Goal: Task Accomplishment & Management: Manage account settings

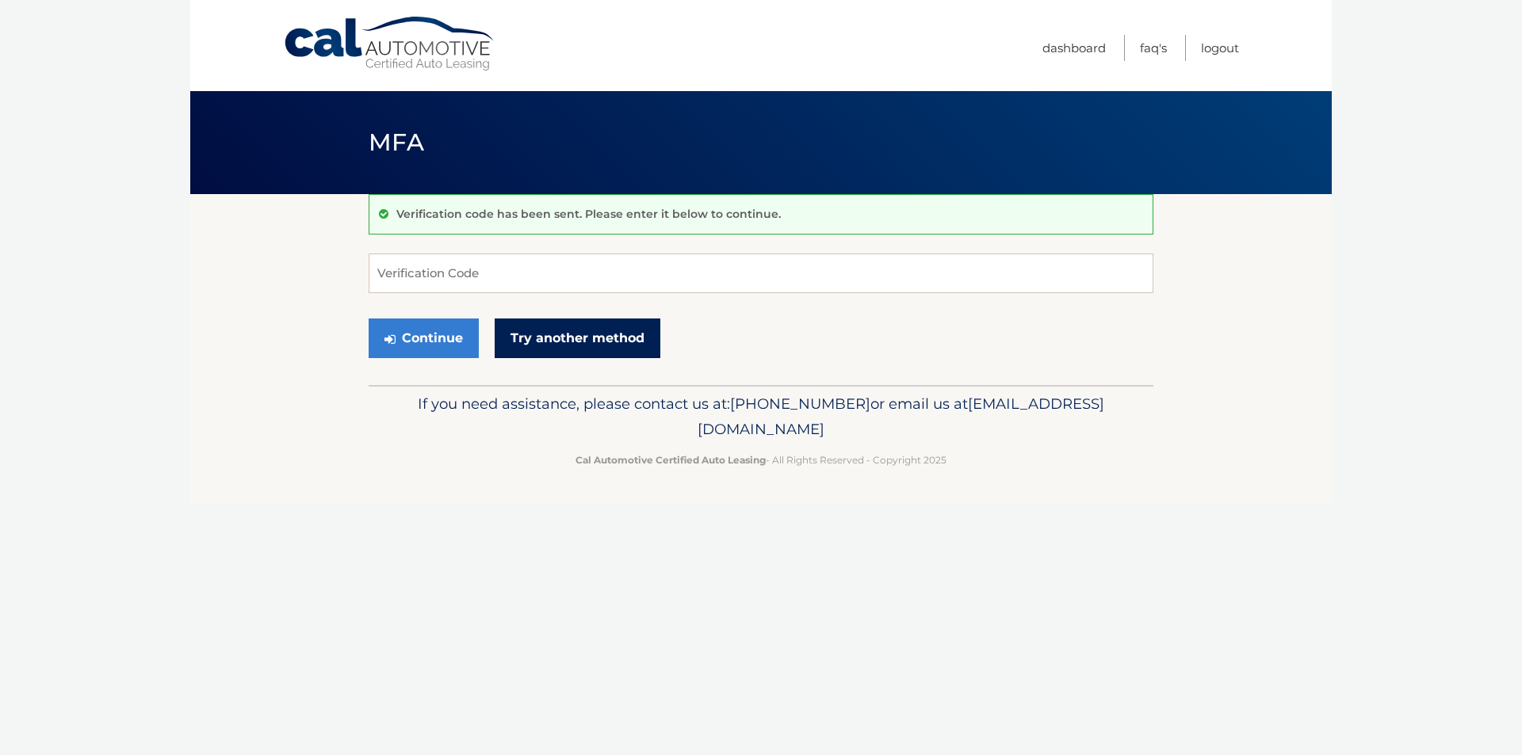
click at [557, 339] on link "Try another method" at bounding box center [578, 339] width 166 height 40
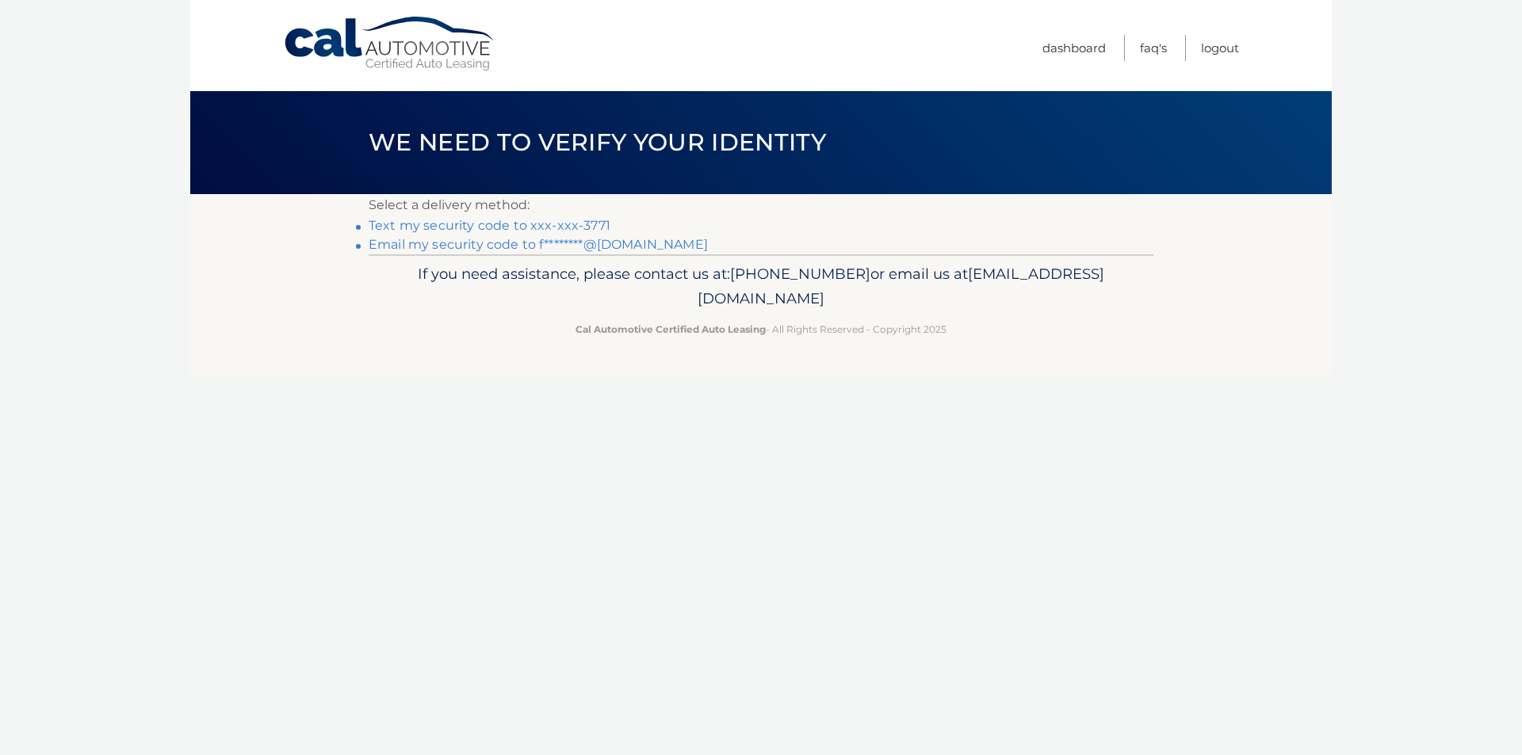
click at [518, 241] on link "Email my security code to f********@gmail.com" at bounding box center [538, 244] width 339 height 15
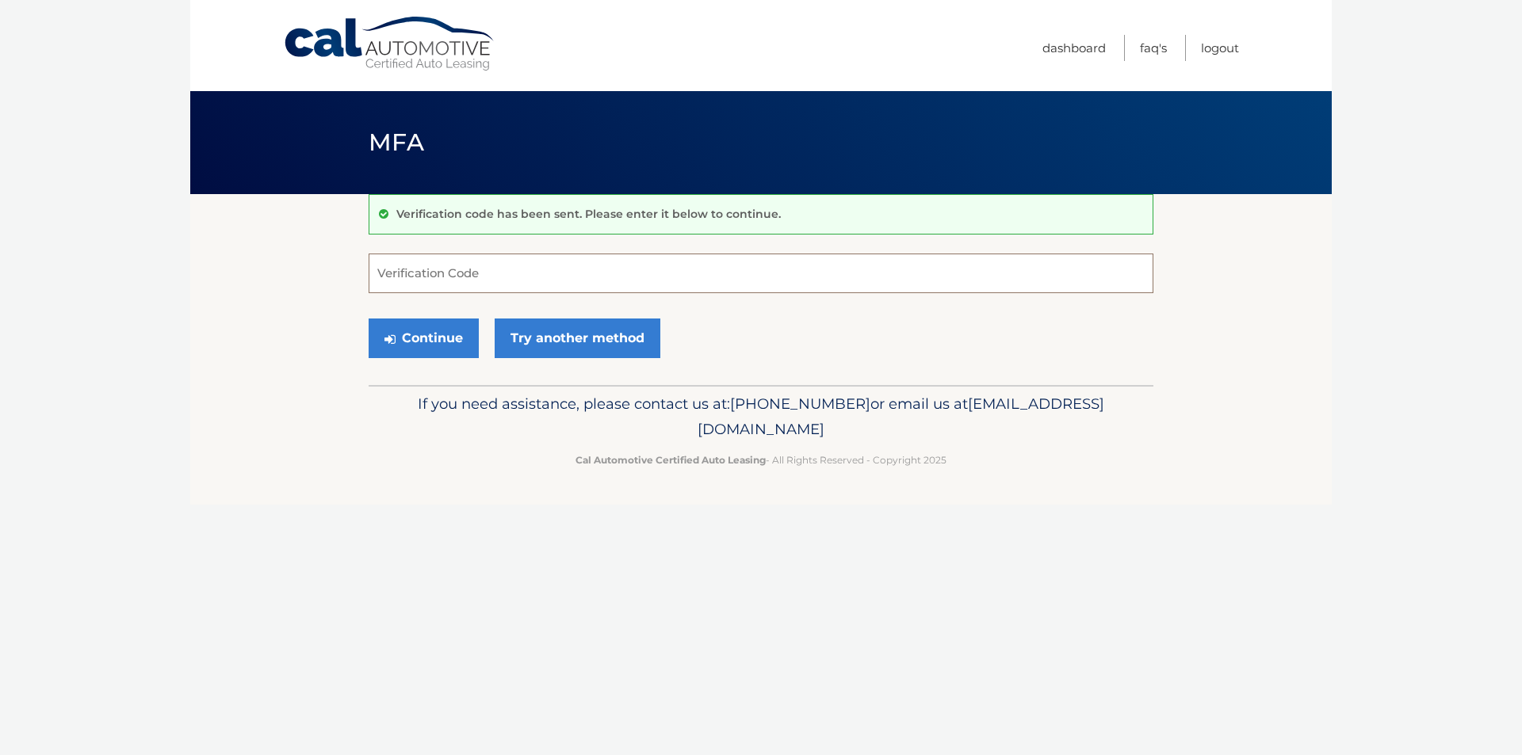
paste input "675165"
type input "675165"
click at [445, 341] on button "Continue" at bounding box center [424, 339] width 110 height 40
click at [416, 342] on button "Continue" at bounding box center [424, 339] width 110 height 40
click at [580, 334] on link "Try another method" at bounding box center [578, 339] width 166 height 40
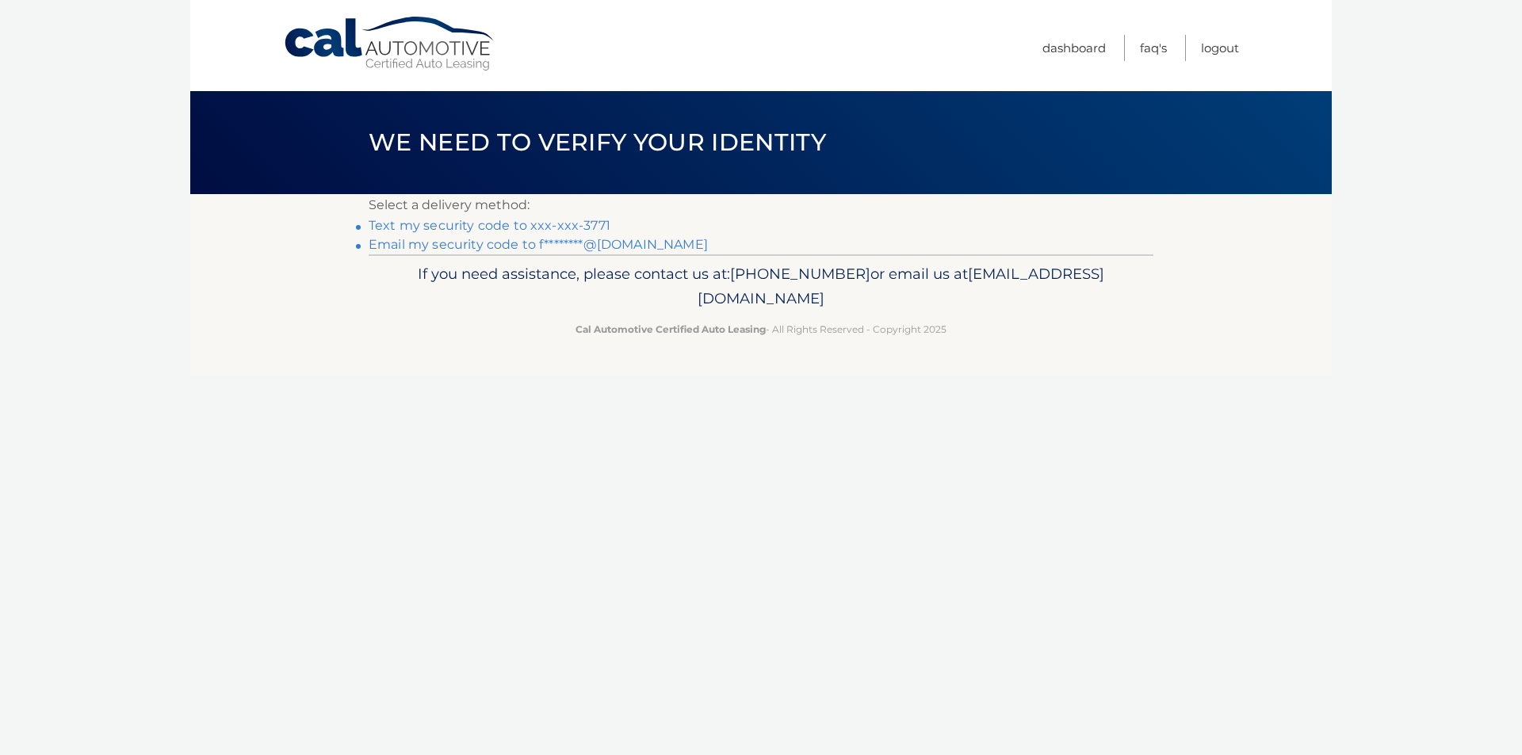
click at [523, 247] on link "Email my security code to f********@gmail.com" at bounding box center [538, 244] width 339 height 15
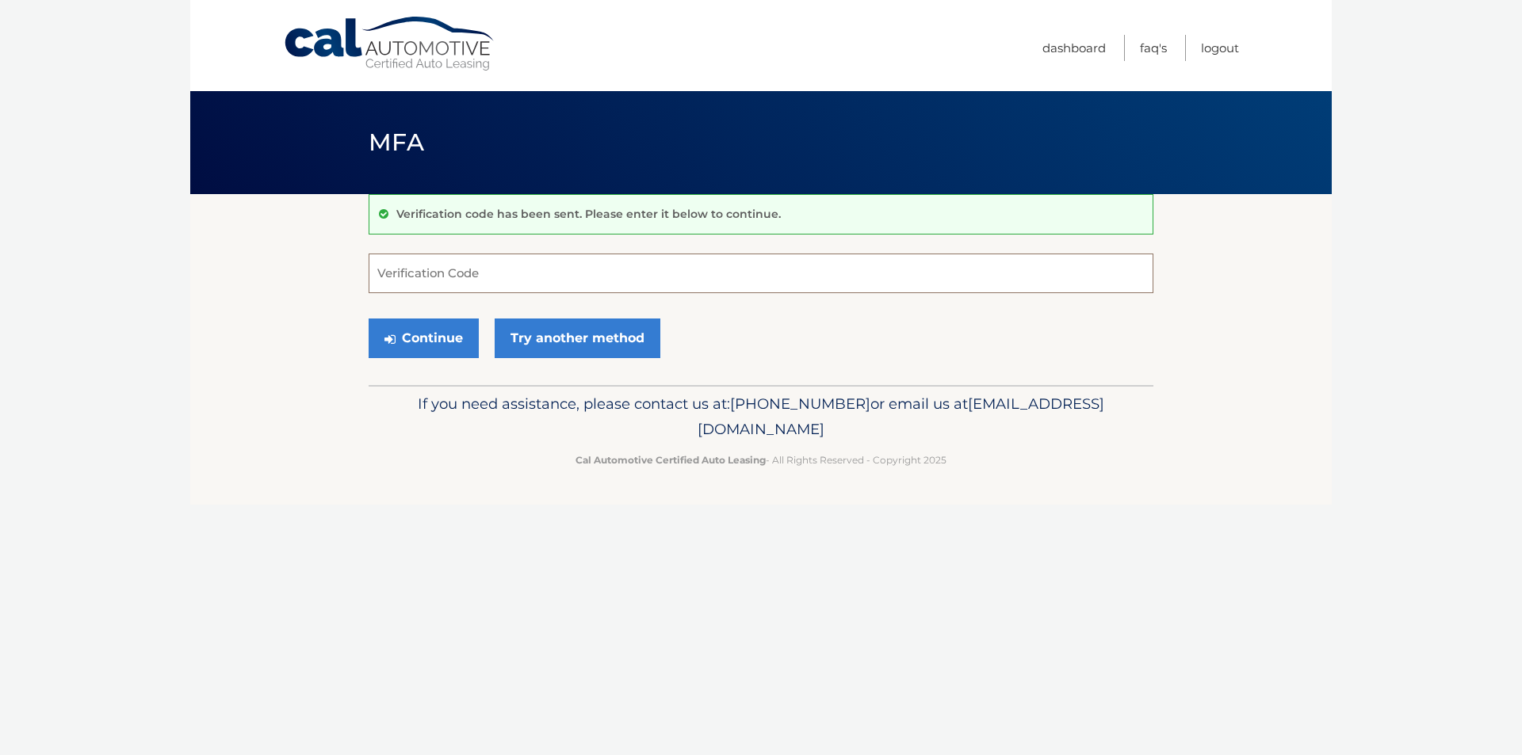
paste input "321223"
type input "321223"
click at [550, 340] on link "Try another method" at bounding box center [578, 339] width 166 height 40
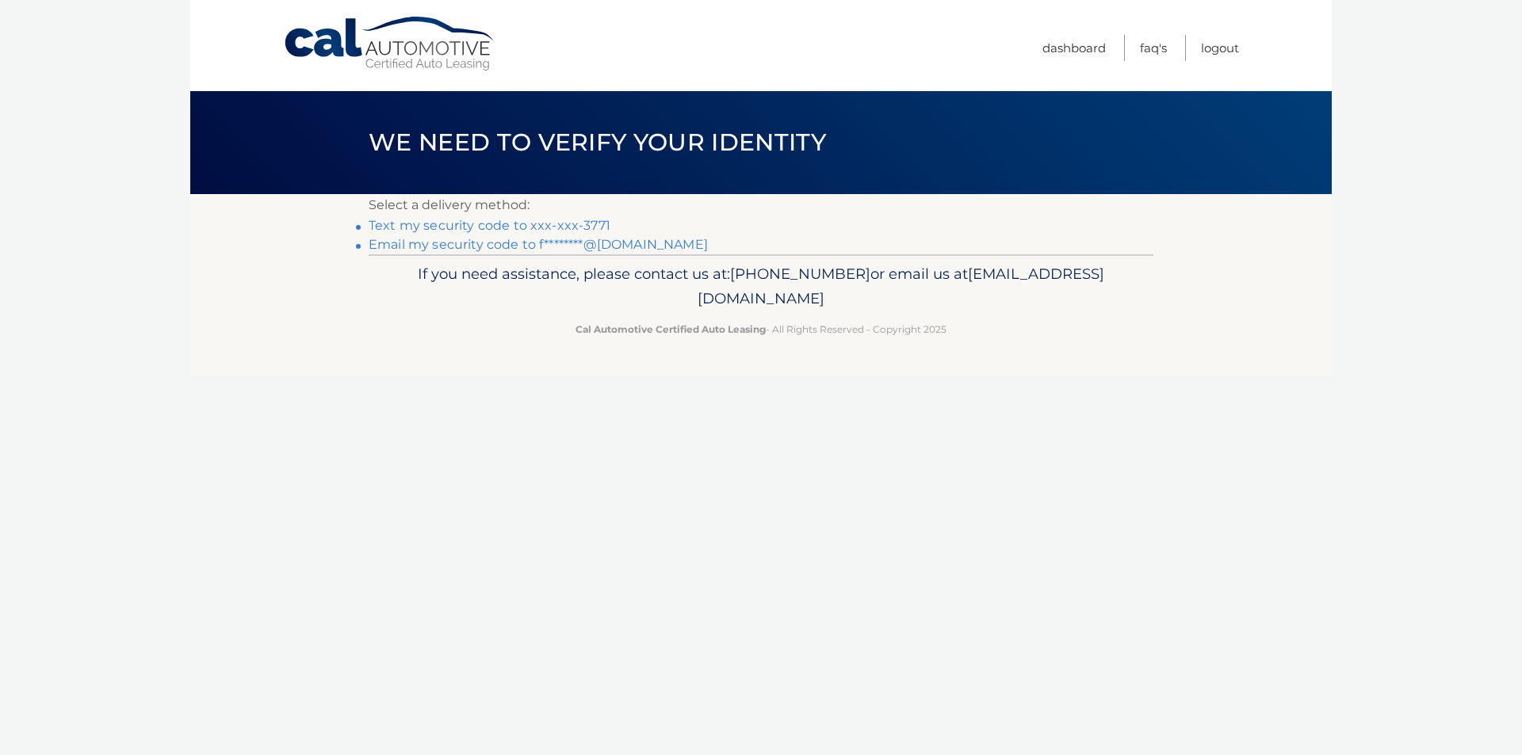
click at [468, 246] on link "Email my security code to f********@[DOMAIN_NAME]" at bounding box center [538, 244] width 339 height 15
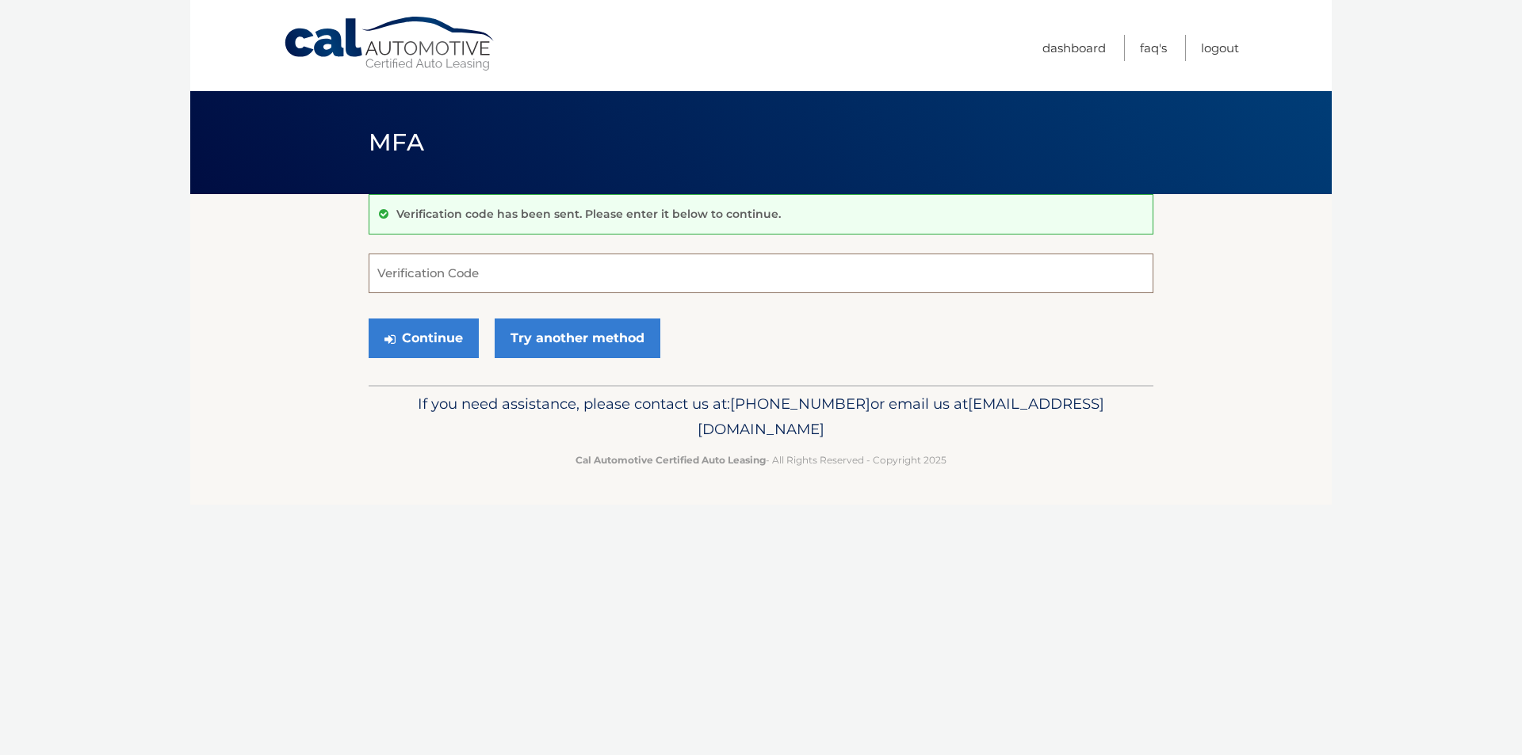
paste input "678753"
type input "678753"
click at [435, 338] on button "Continue" at bounding box center [424, 339] width 110 height 40
click at [413, 338] on button "Continue" at bounding box center [424, 339] width 110 height 40
click at [605, 280] on input "678753" at bounding box center [761, 274] width 785 height 40
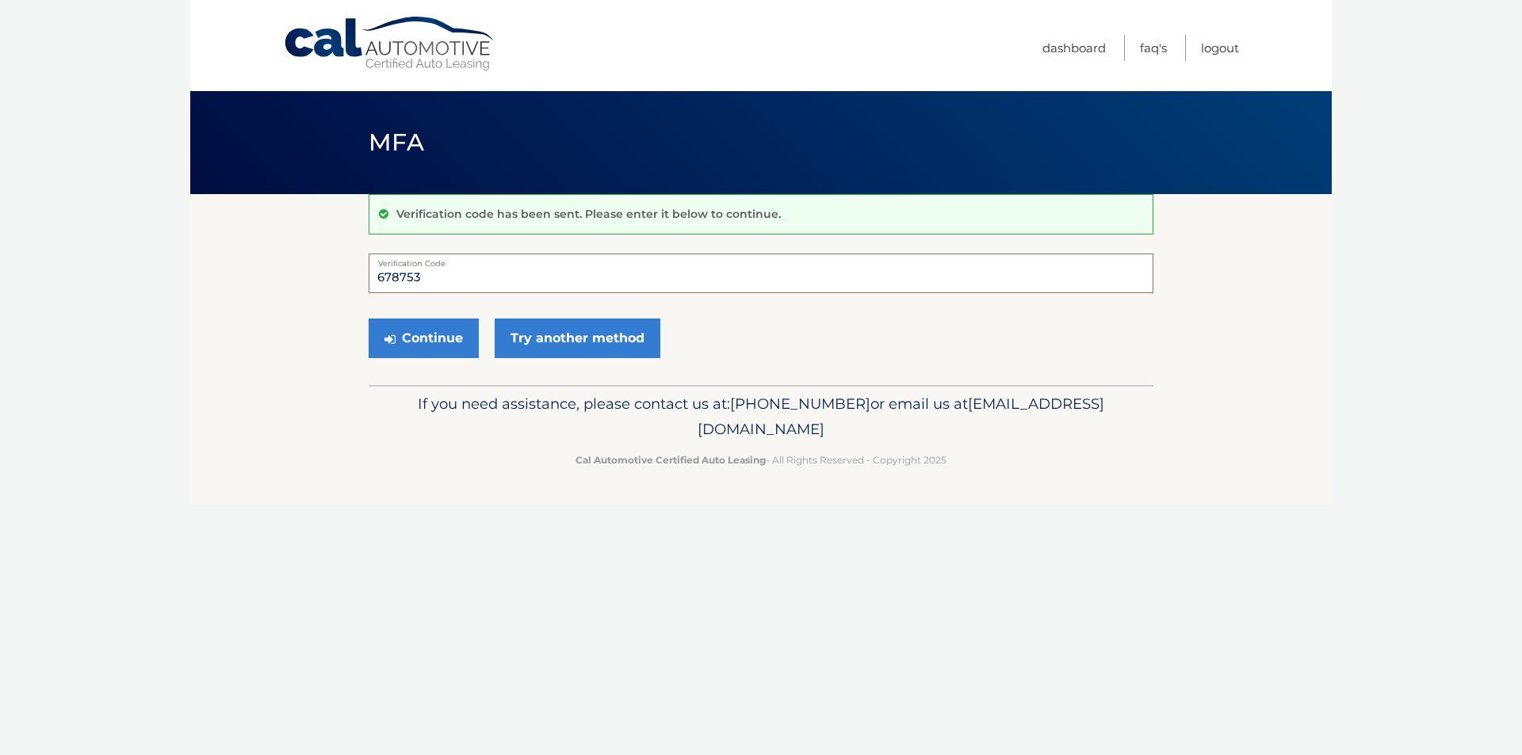
drag, startPoint x: 428, startPoint y: 274, endPoint x: 373, endPoint y: 281, distance: 55.2
click at [373, 281] on input "678753" at bounding box center [761, 274] width 785 height 40
click at [325, 282] on section "Verification code has been sent. Please enter it below to continue. 678753 Veri…" at bounding box center [760, 289] width 1141 height 191
click at [379, 42] on link "Cal Automotive" at bounding box center [390, 44] width 214 height 56
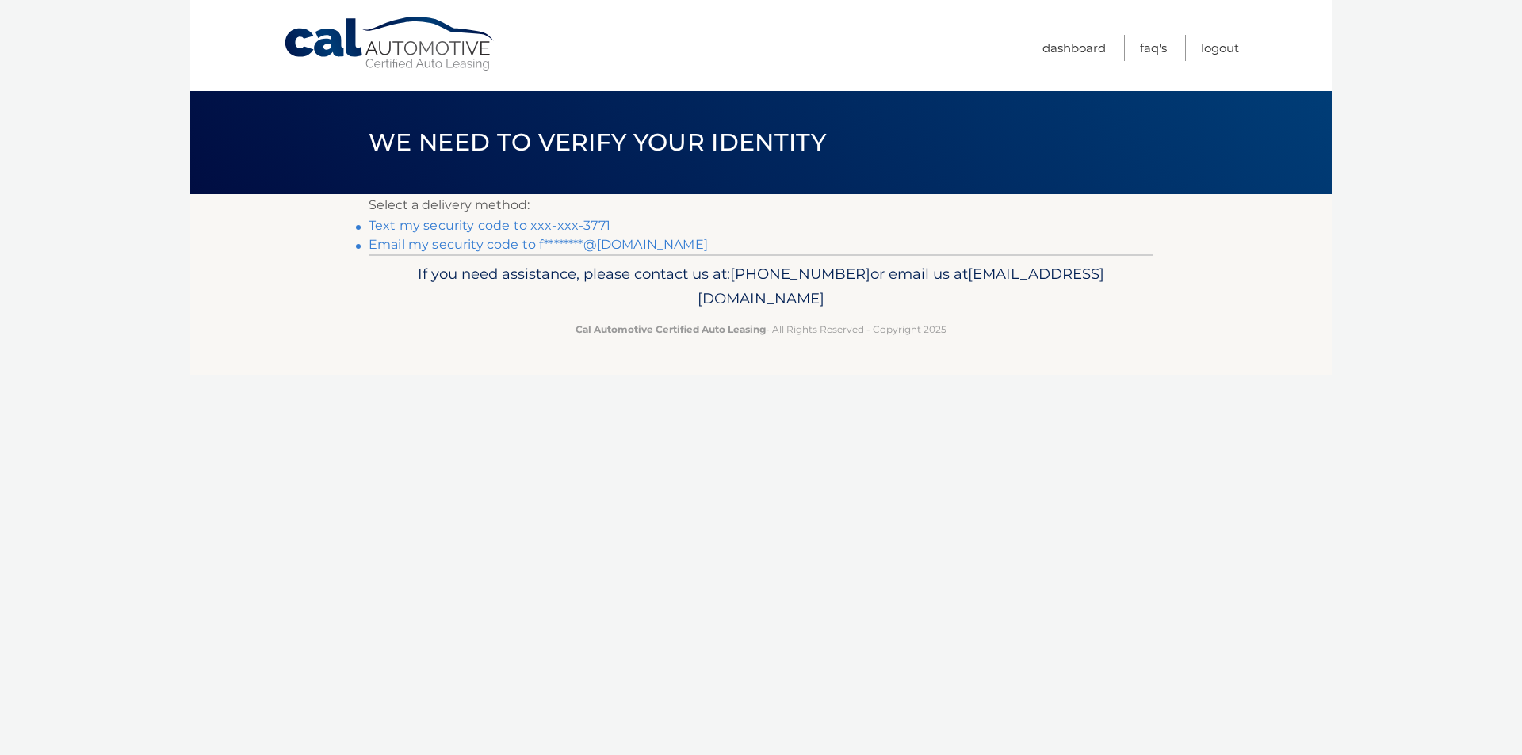
click at [452, 243] on link "Email my security code to f********@gmail.com" at bounding box center [538, 244] width 339 height 15
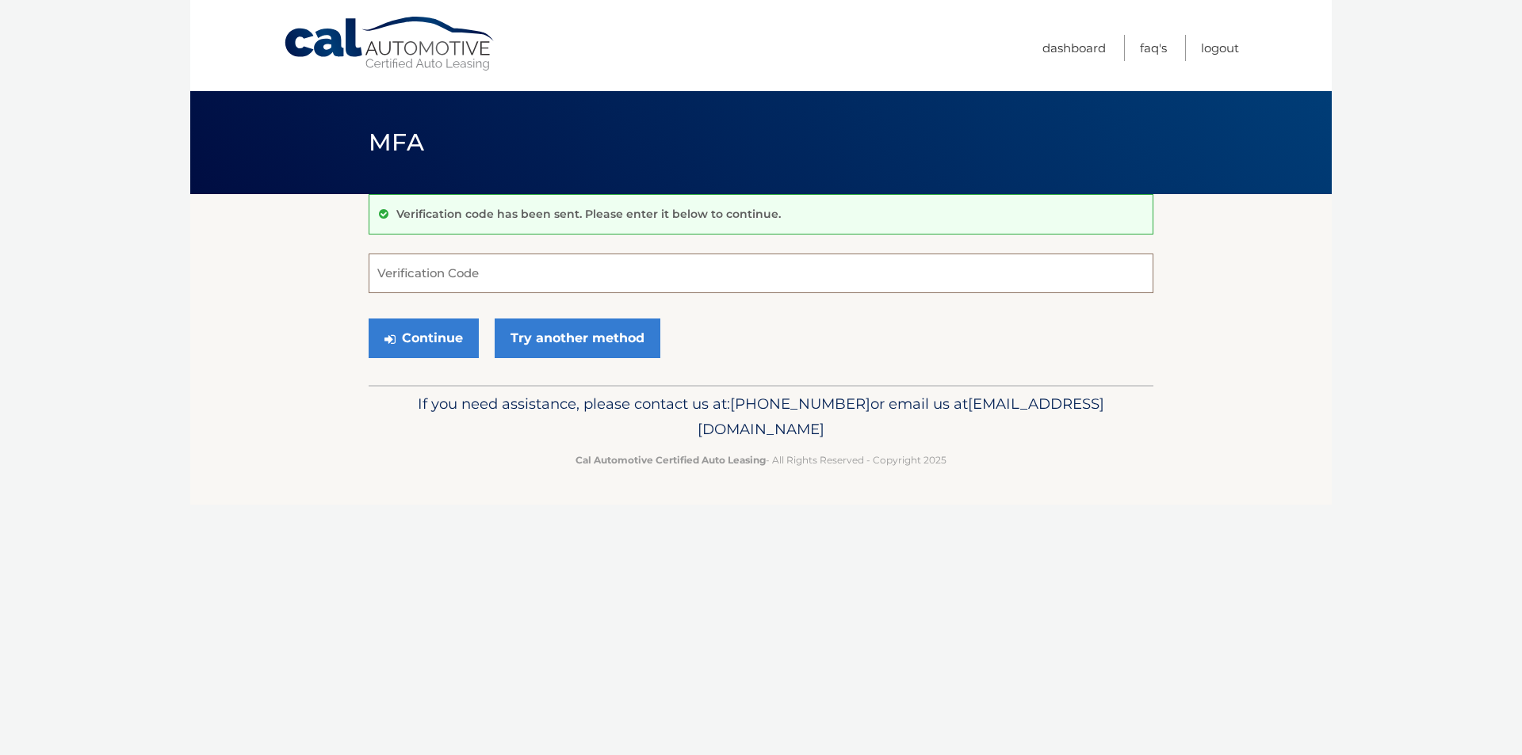
paste input "740489"
type input "740489"
click at [433, 352] on button "Continue" at bounding box center [424, 339] width 110 height 40
click at [671, 322] on div "Continue Try another method" at bounding box center [761, 339] width 785 height 54
click at [672, 272] on input "740489" at bounding box center [761, 274] width 785 height 40
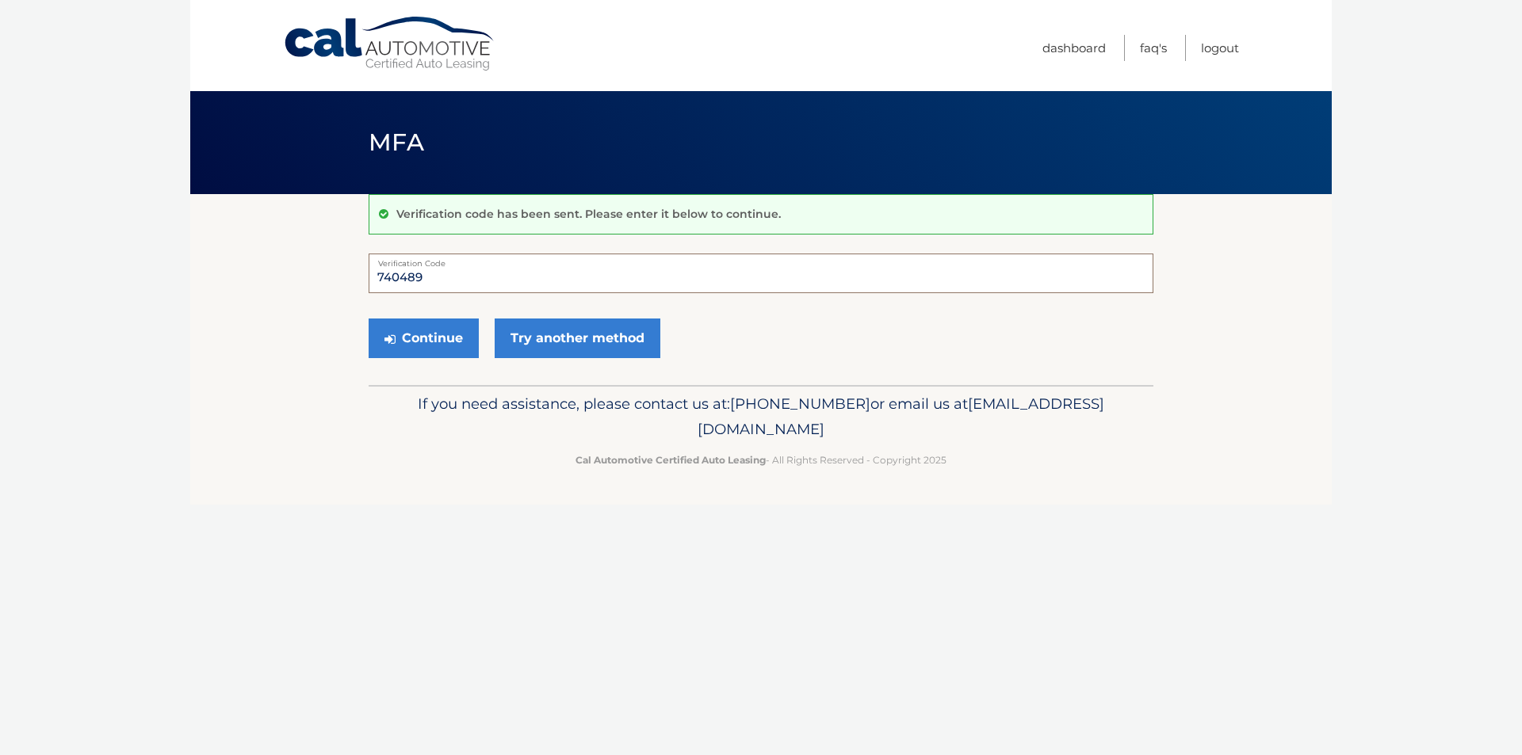
click at [672, 272] on input "740489" at bounding box center [761, 274] width 785 height 40
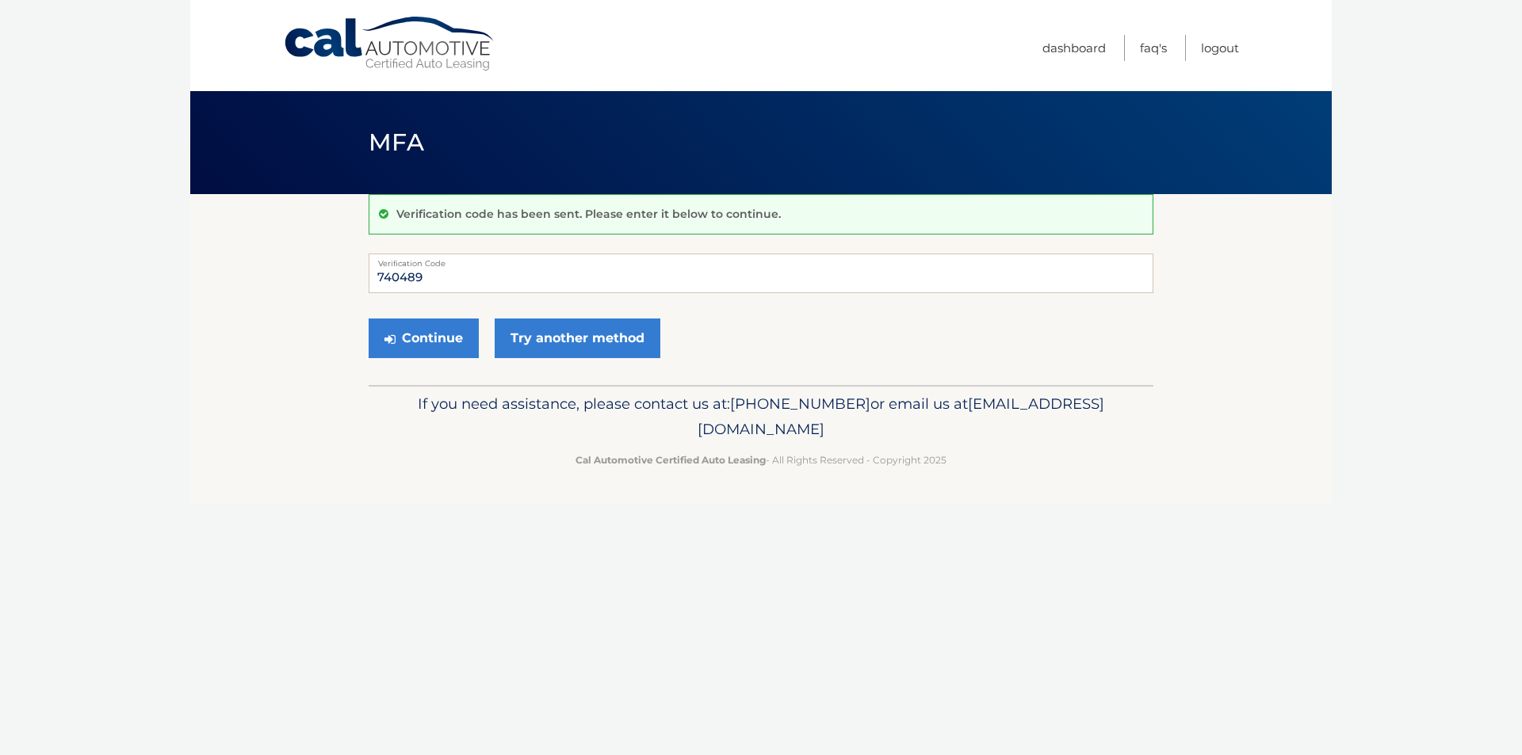
click at [797, 208] on div "Verification code has been sent. Please enter it below to continue." at bounding box center [761, 214] width 785 height 40
click at [709, 215] on p "Verification code has been sent. Please enter it below to continue." at bounding box center [588, 214] width 384 height 14
click at [411, 339] on button "Continue" at bounding box center [424, 339] width 110 height 40
